Goal: Communication & Community: Ask a question

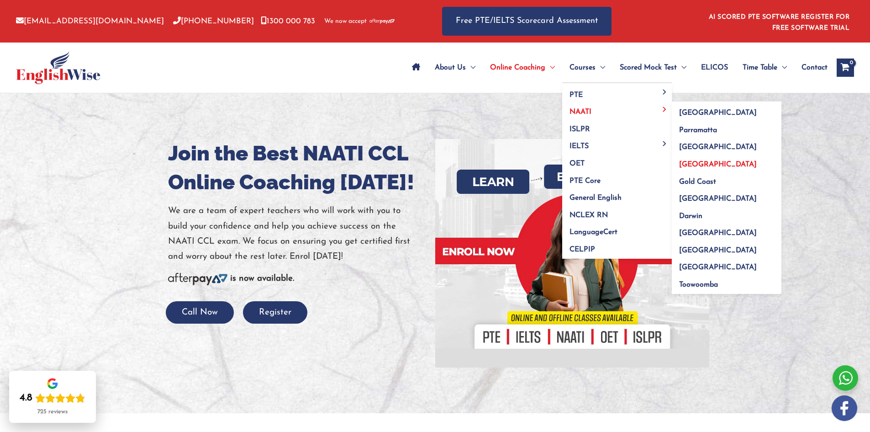
click at [696, 163] on span "[GEOGRAPHIC_DATA]" at bounding box center [718, 164] width 78 height 7
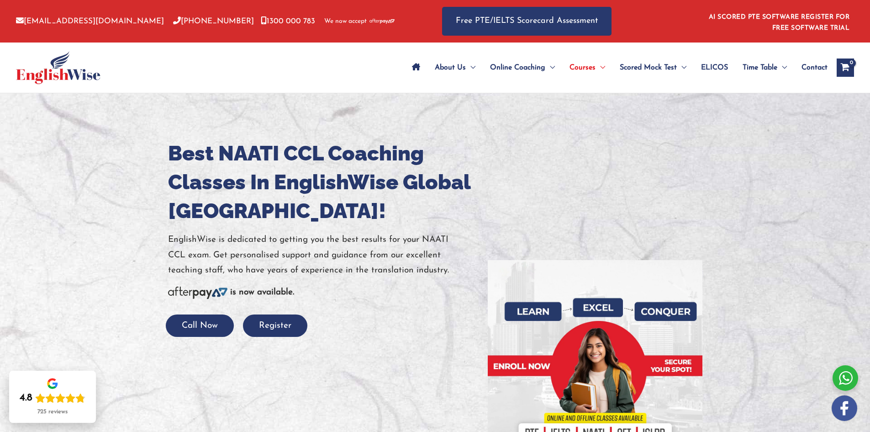
click at [819, 68] on span "Contact" at bounding box center [815, 68] width 26 height 32
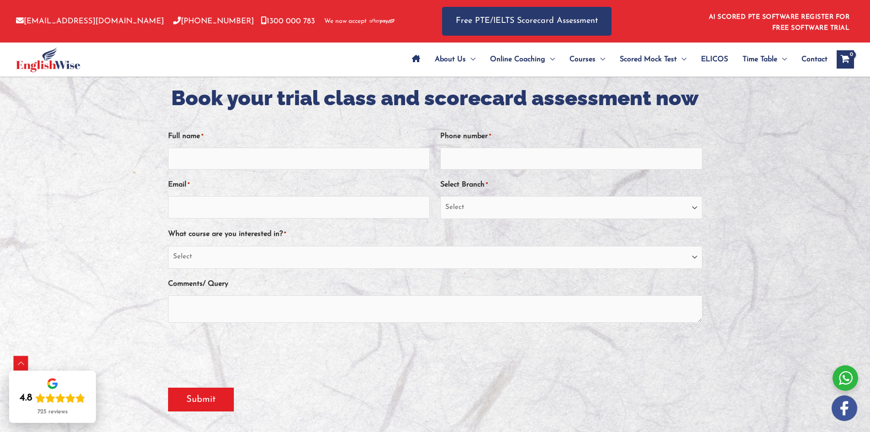
scroll to position [246, 0]
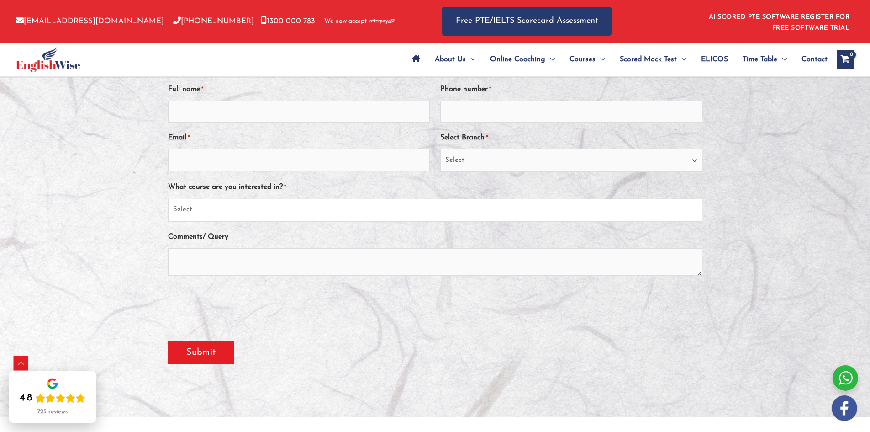
click at [288, 207] on select "Select PTE NAATI IELTS OET General English" at bounding box center [435, 210] width 535 height 23
select select "NAATI"
click at [168, 199] on select "Select PTE NAATI IELTS OET General English" at bounding box center [435, 210] width 535 height 23
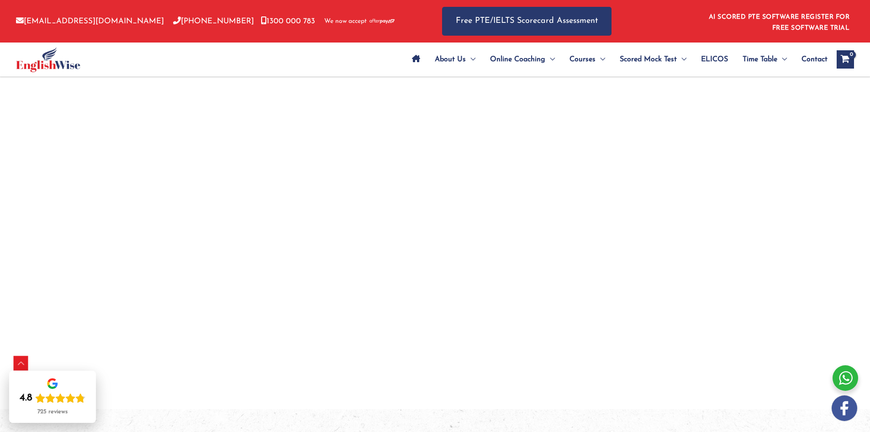
scroll to position [726, 0]
click at [816, 57] on span "Contact" at bounding box center [815, 59] width 26 height 32
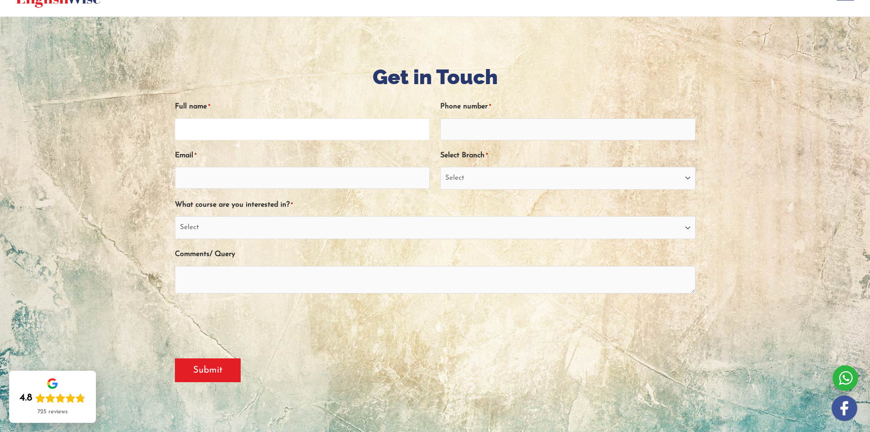
click at [376, 127] on input "Full name *" at bounding box center [302, 129] width 255 height 22
type input "GAVIN MICHAEL FERNANDES"
type input "0435818869"
type input "gavin4fernandes19@gmail.com"
click at [469, 180] on select "Select Sydney City Center Sydney Parramatta EnglishWise Global Brisbane Gold Co…" at bounding box center [567, 178] width 255 height 23
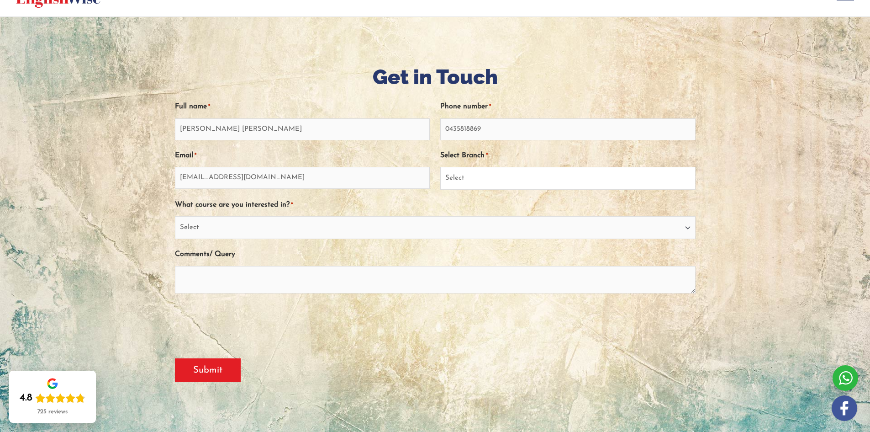
select select "EnglishWise Global [GEOGRAPHIC_DATA]"
click at [440, 167] on select "Select Sydney City Center Sydney Parramatta EnglishWise Global Brisbane Gold Co…" at bounding box center [567, 178] width 255 height 23
click at [475, 229] on select "Select PTE NAATI IELTS OET General English" at bounding box center [435, 227] width 521 height 23
select select "NAATI"
click at [175, 216] on select "Select PTE NAATI IELTS OET General English" at bounding box center [435, 227] width 521 height 23
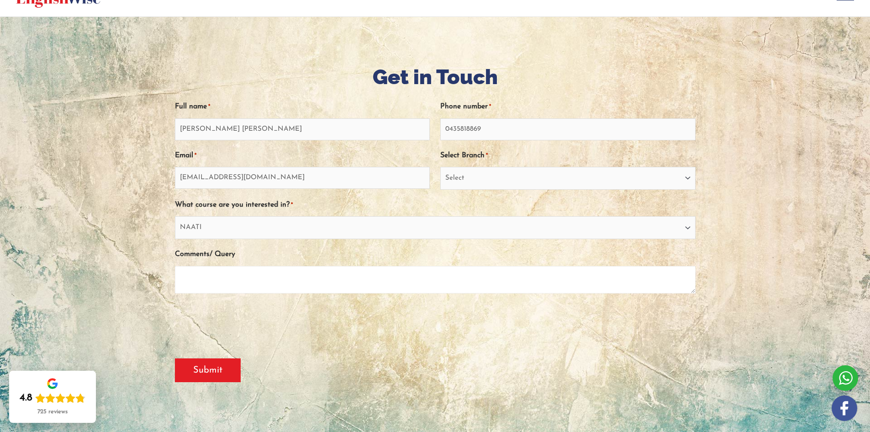
click at [271, 280] on textarea "Comments/ Query" at bounding box center [435, 279] width 521 height 27
type textarea "I am planning on giving the Hindi Naati exam."
click at [200, 368] on input "Submit" at bounding box center [208, 370] width 66 height 24
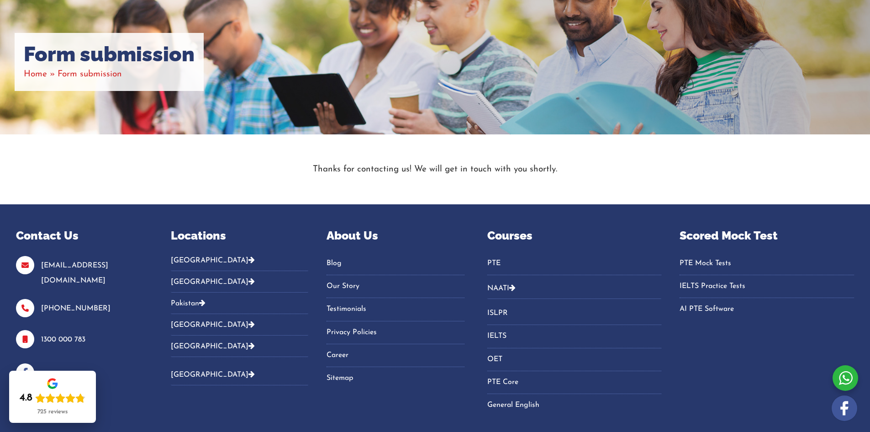
scroll to position [105, 0]
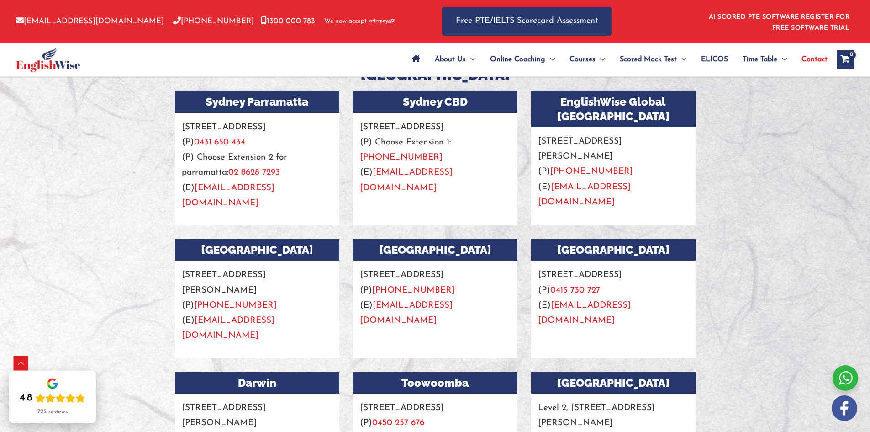
scroll to position [821, 0]
